Goal: Task Accomplishment & Management: Manage account settings

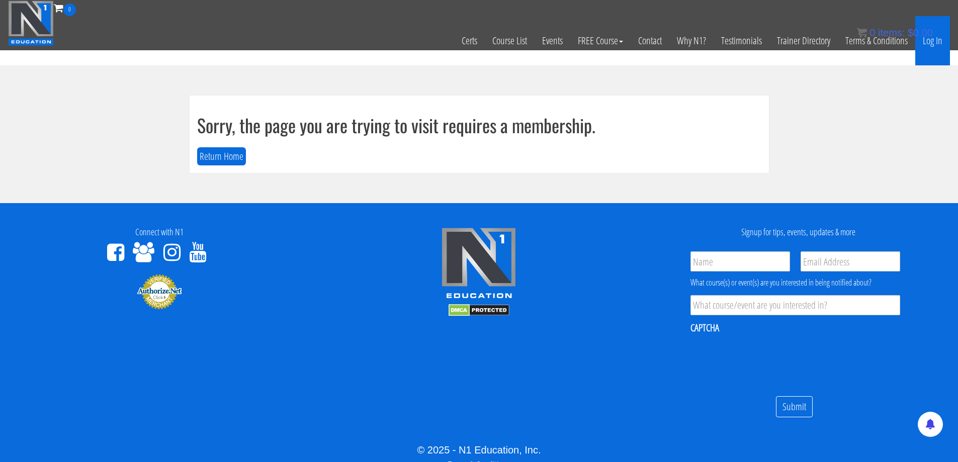
click at [935, 43] on link "Log In" at bounding box center [933, 40] width 35 height 49
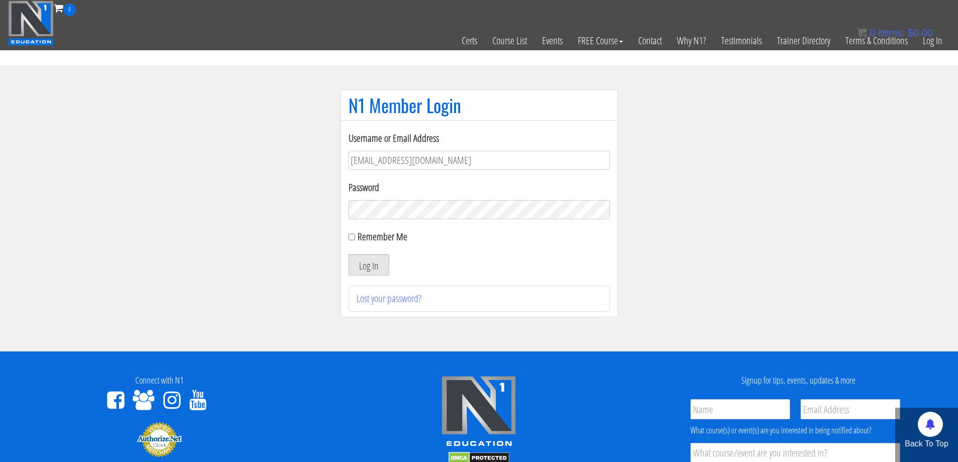
click at [381, 264] on button "Log In" at bounding box center [369, 265] width 41 height 21
